Goal: Find specific page/section: Find specific page/section

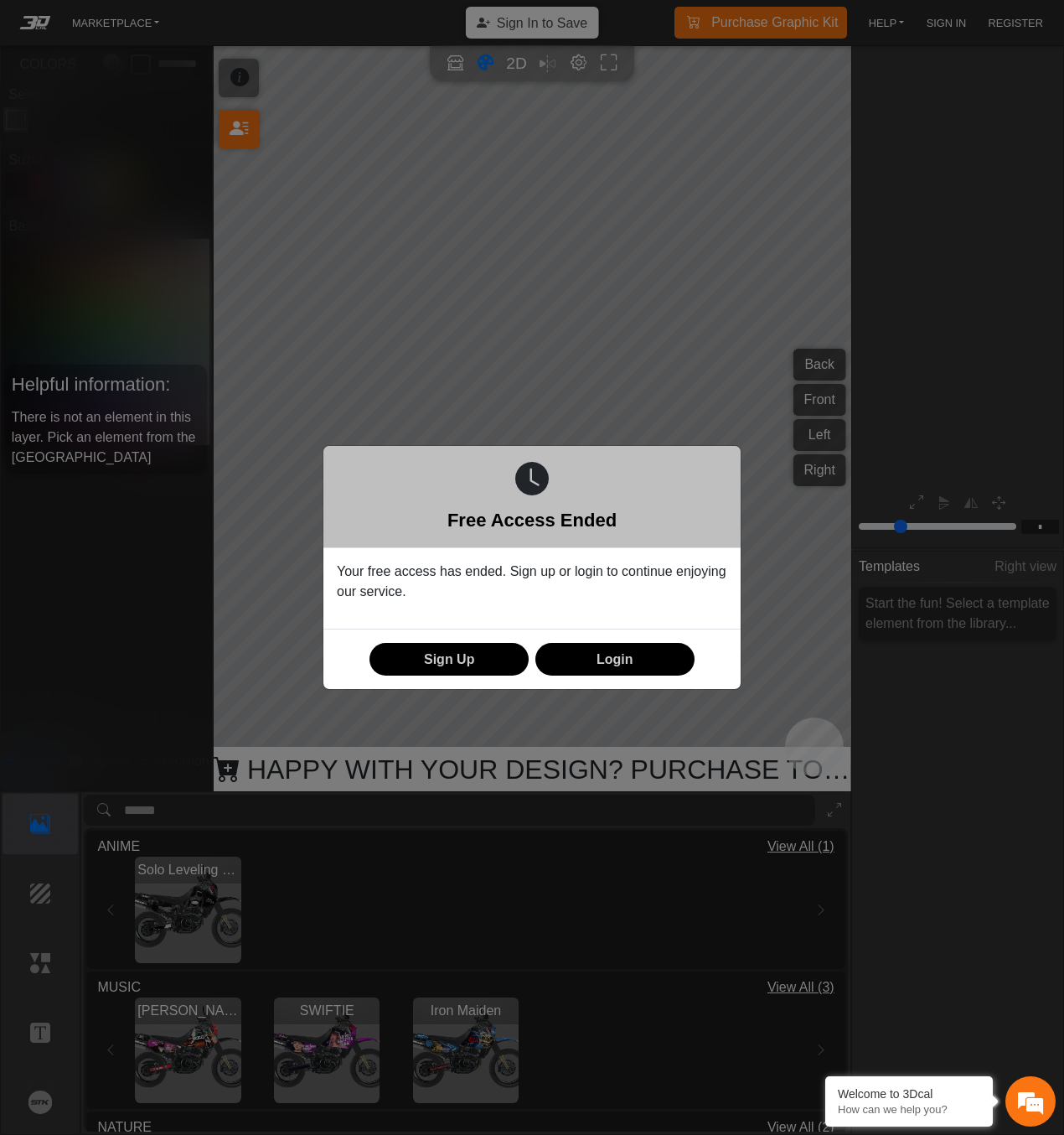
scroll to position [99, 209]
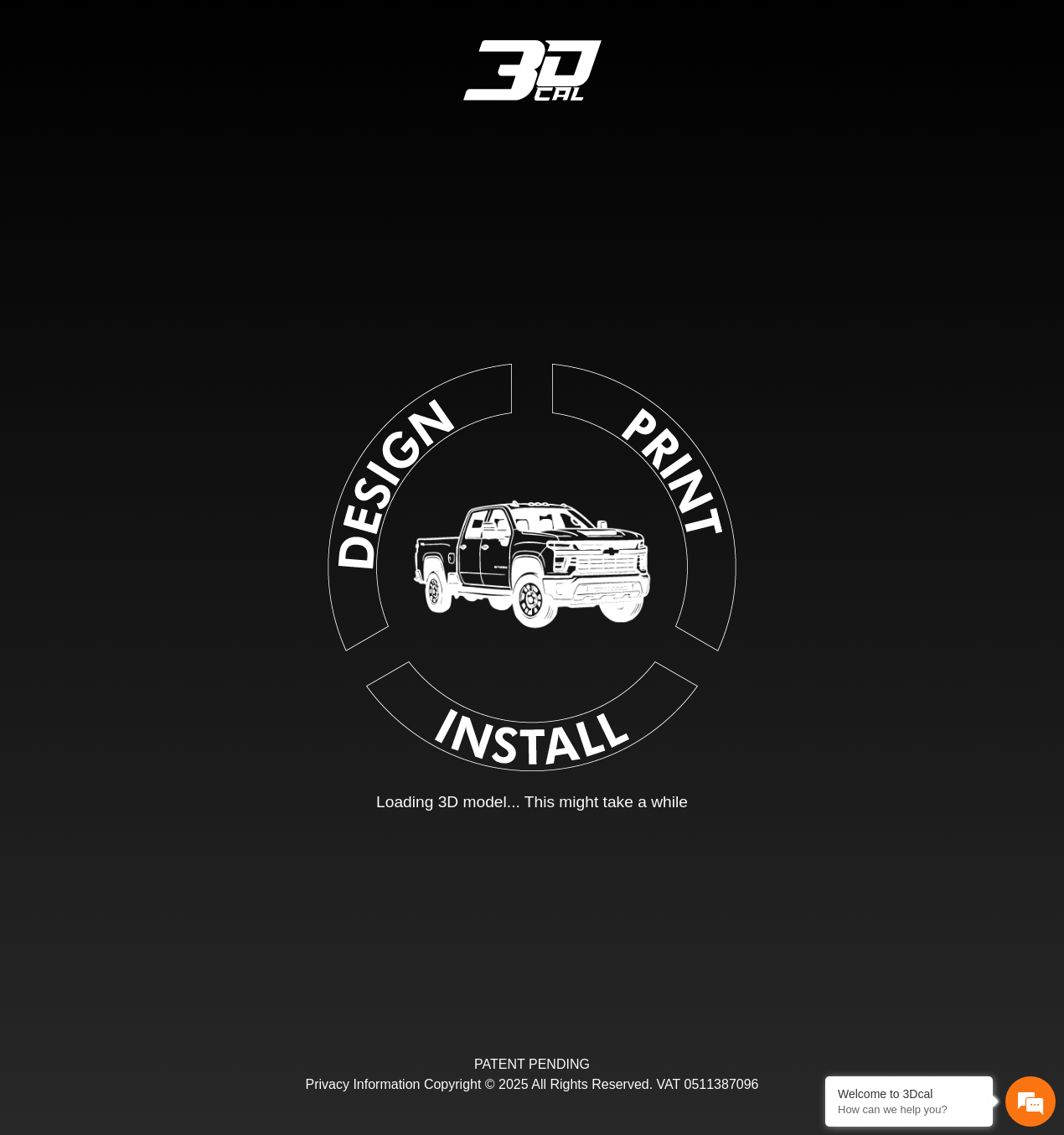
type input "*"
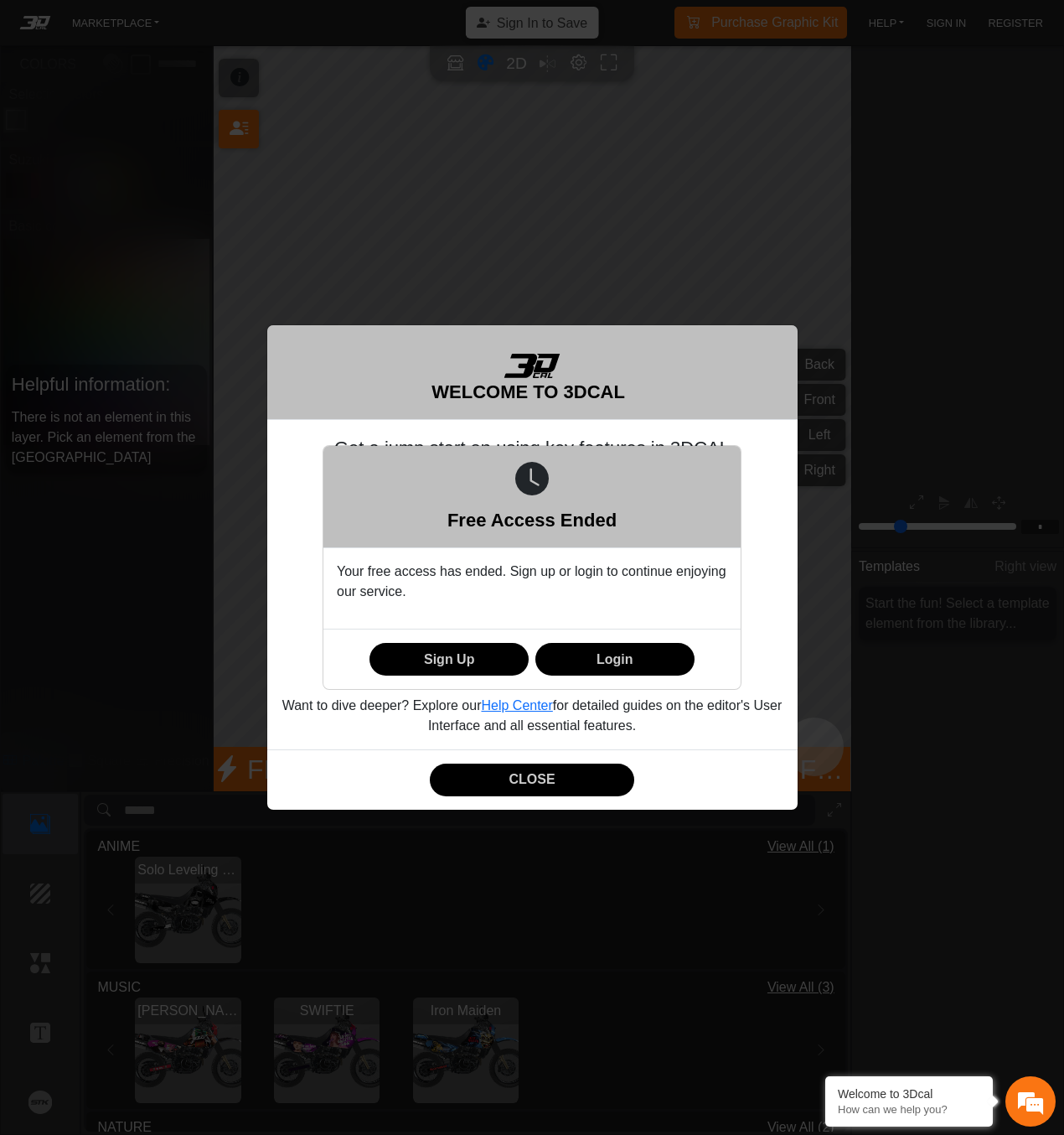
scroll to position [99, 209]
click at [543, 782] on div "Free Access Ended Your free access has ended. Sign up or login to continue enjo…" at bounding box center [532, 568] width 1064 height 1135
click at [546, 782] on div "Free Access Ended Your free access has ended. Sign up or login to continue enjo…" at bounding box center [532, 568] width 1064 height 1135
click at [548, 782] on div "Free Access Ended Your free access has ended. Sign up or login to continue enjo…" at bounding box center [532, 568] width 1064 height 1135
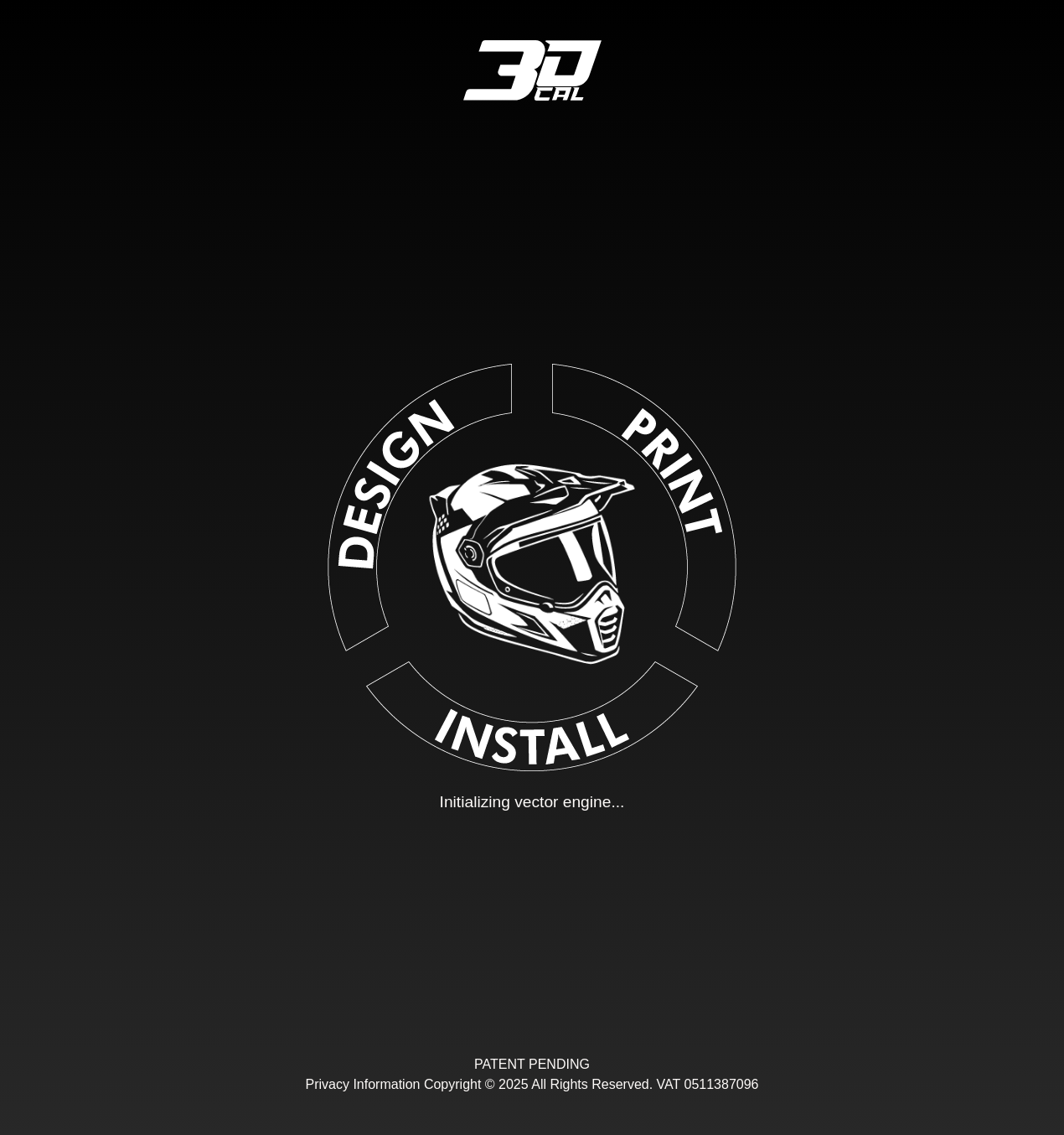
type input "**"
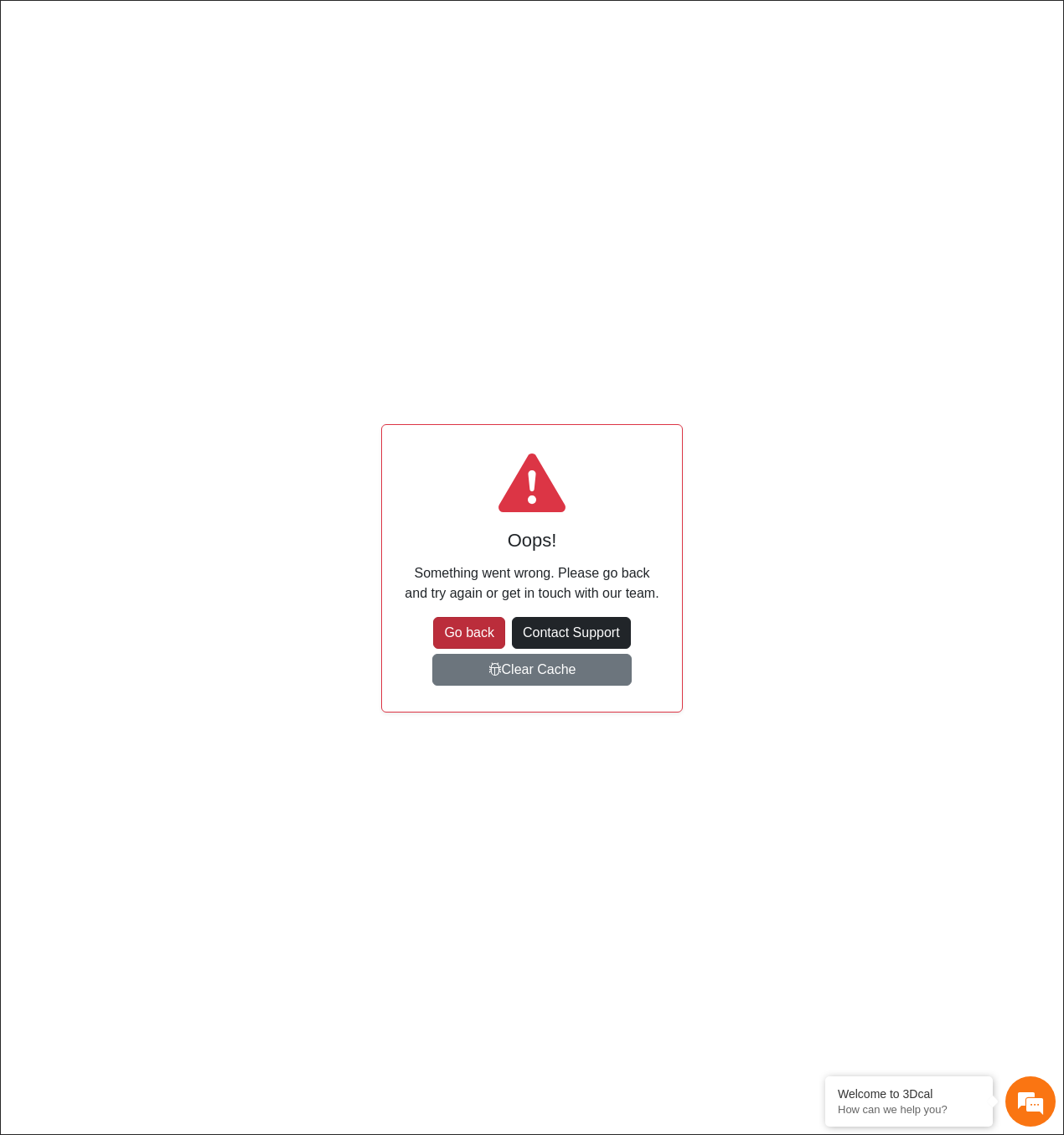
click at [472, 632] on button "Go back" at bounding box center [469, 633] width 72 height 32
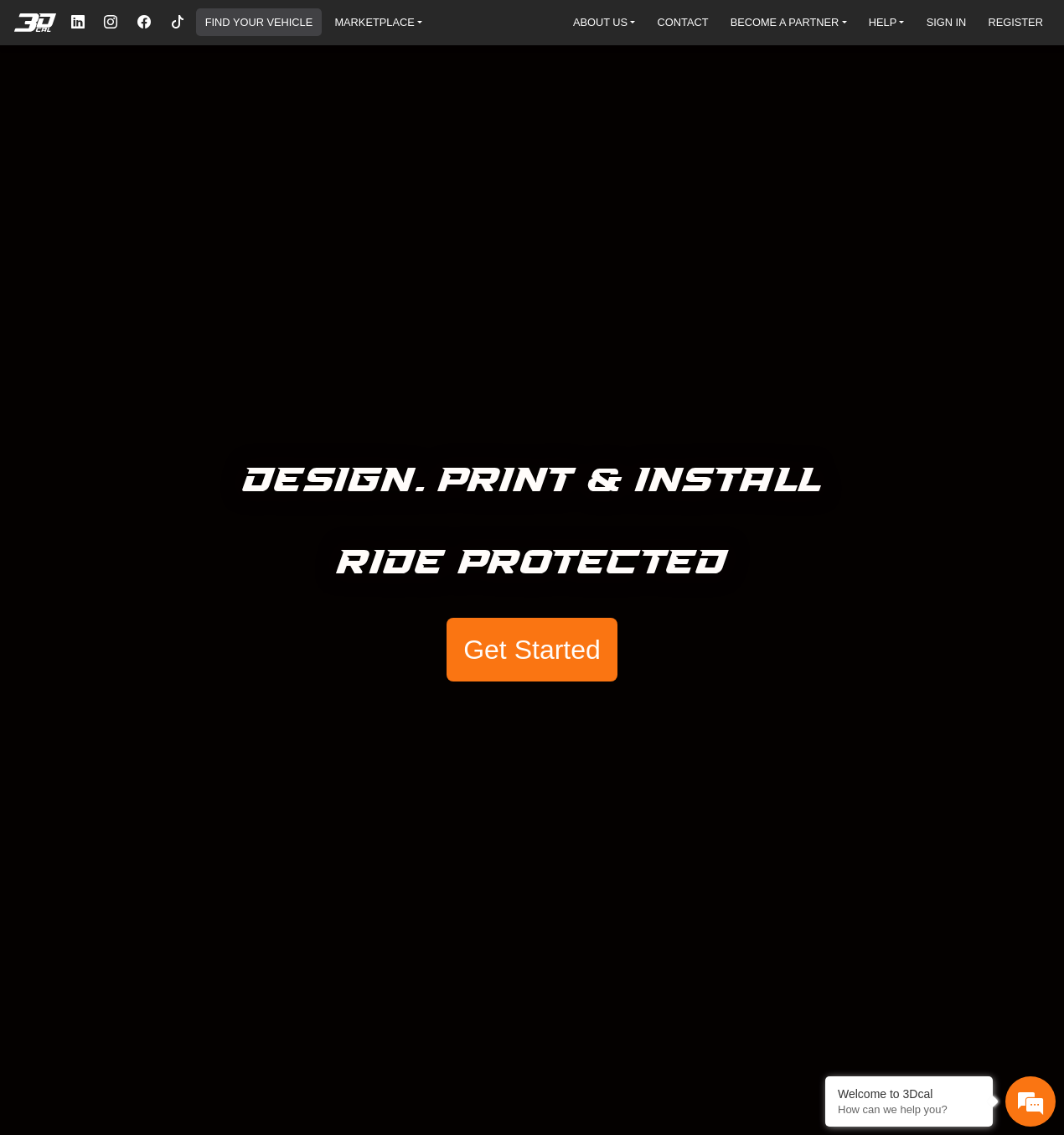
click at [280, 18] on link "FIND YOUR VEHICLE" at bounding box center [259, 22] width 121 height 28
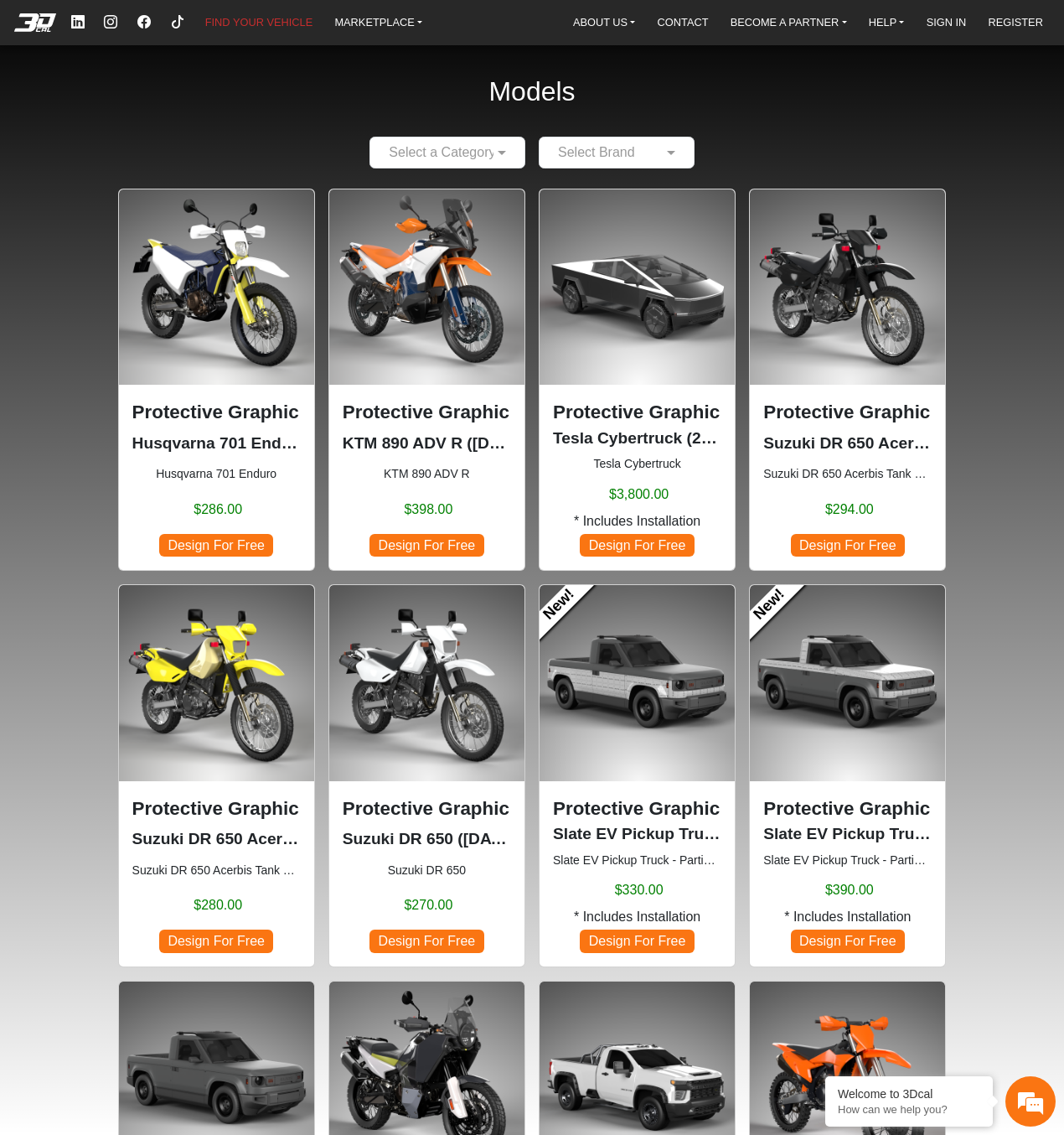
click at [645, 150] on input "text" at bounding box center [600, 152] width 104 height 20
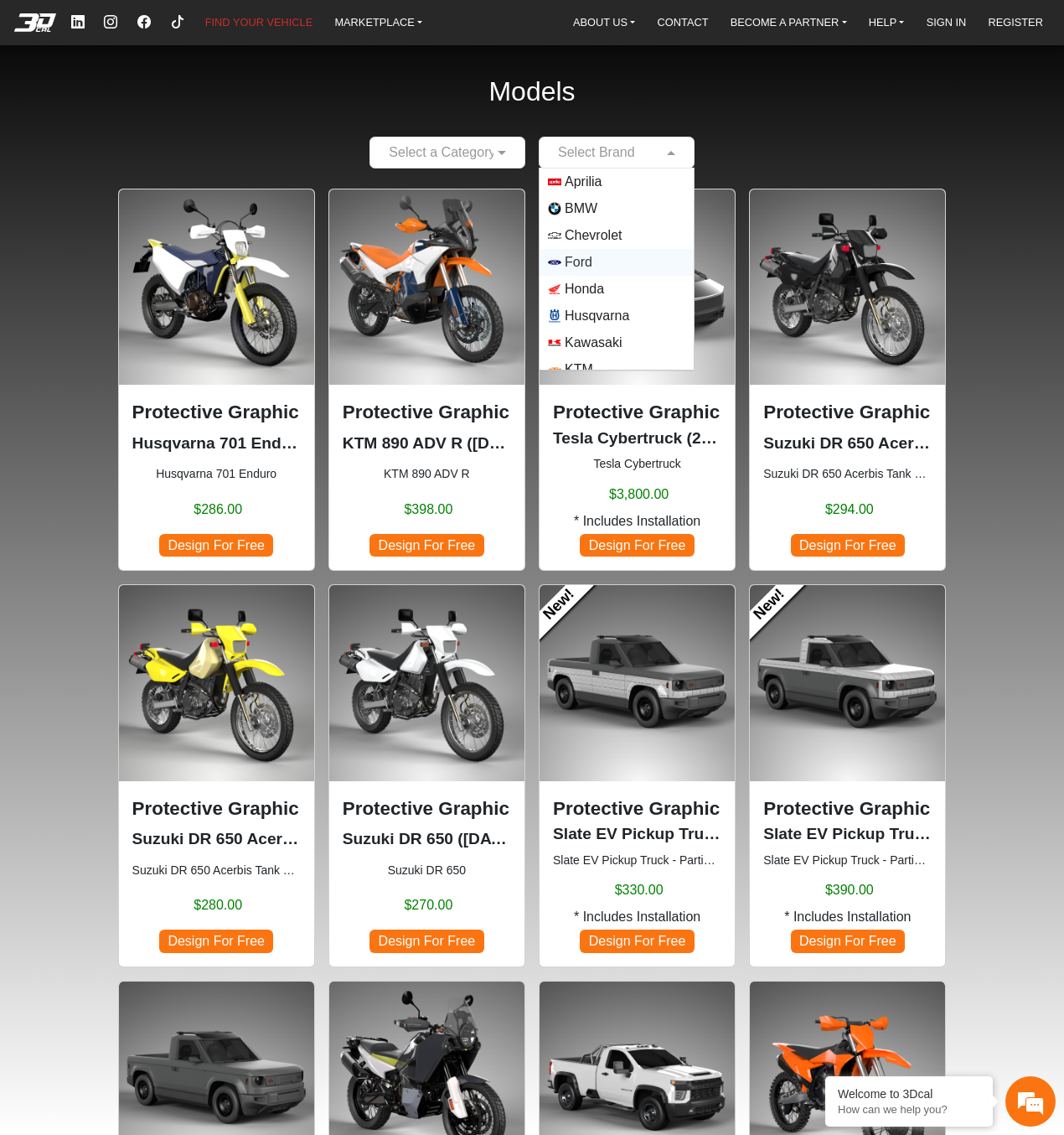
scroll to position [147, 0]
click at [610, 304] on span "Suzuki" at bounding box center [616, 303] width 137 height 13
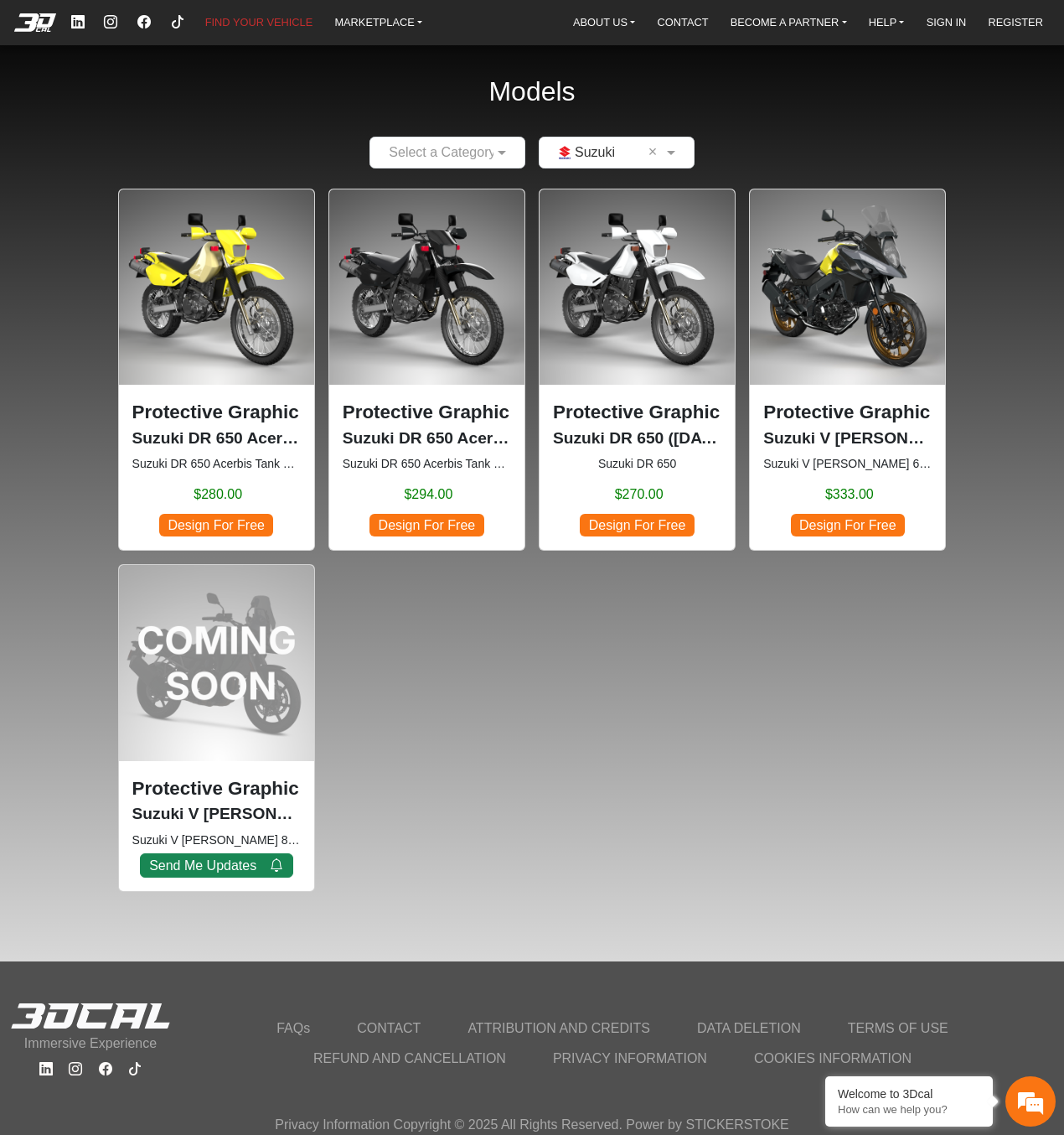
click at [399, 405] on p "Protective Graphic Kit" at bounding box center [427, 412] width 168 height 29
